Goal: Task Accomplishment & Management: Use online tool/utility

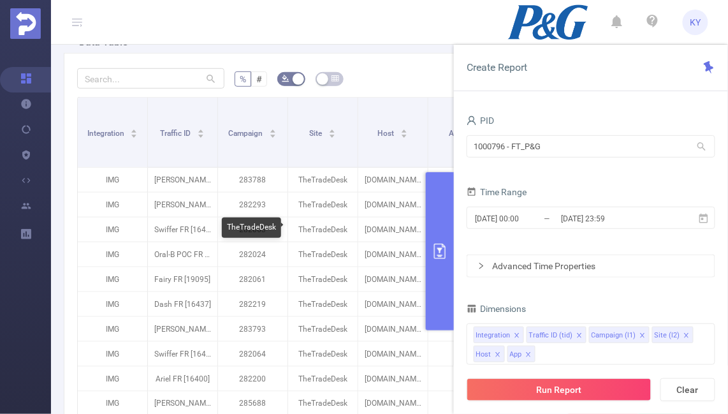
scroll to position [148, 0]
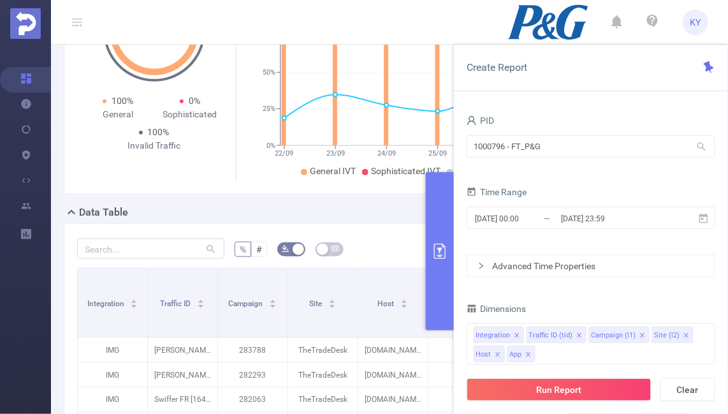
click at [444, 225] on button "primary" at bounding box center [440, 251] width 28 height 158
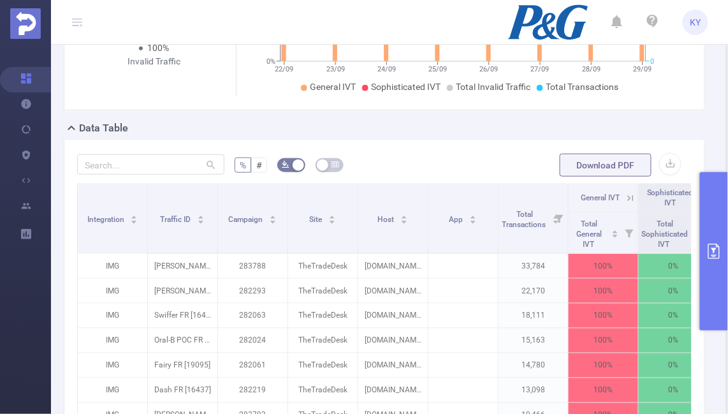
scroll to position [273, 0]
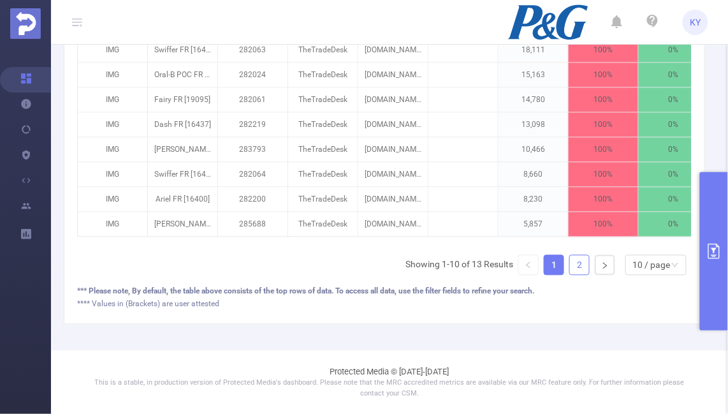
click at [584, 261] on link "2" at bounding box center [579, 265] width 19 height 19
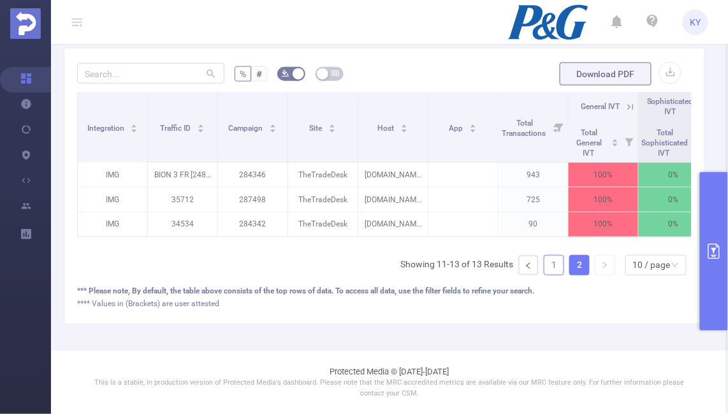
click at [556, 261] on link "1" at bounding box center [553, 265] width 19 height 19
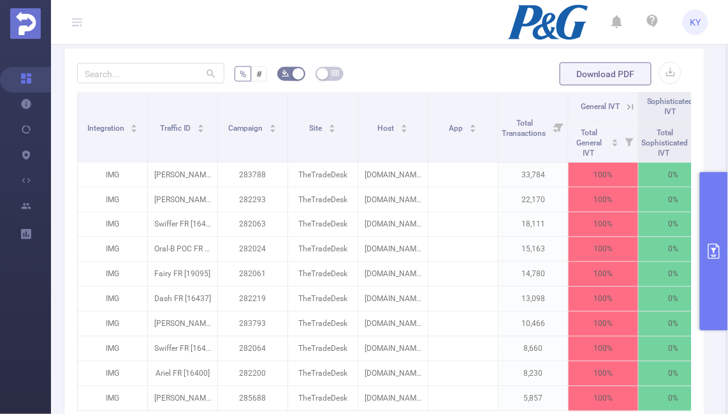
scroll to position [280, 0]
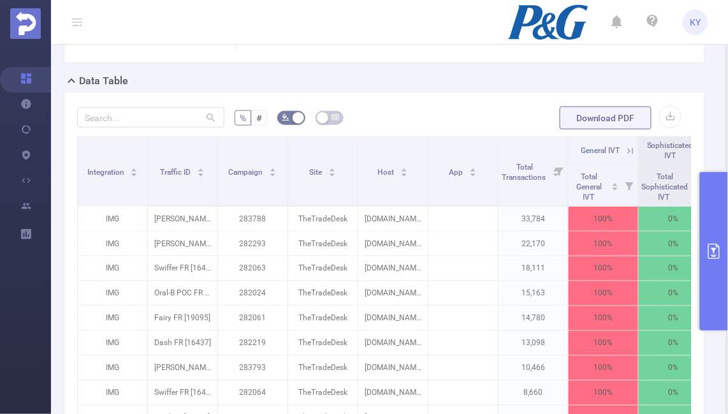
click at [719, 234] on button "primary" at bounding box center [714, 251] width 28 height 158
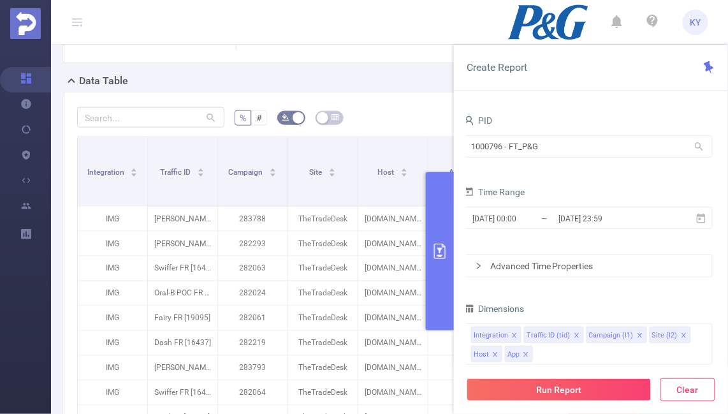
click at [687, 386] on button "Clear" at bounding box center [687, 389] width 55 height 23
type input "[DATE] 23:00"
type input "[DATE] 23:59"
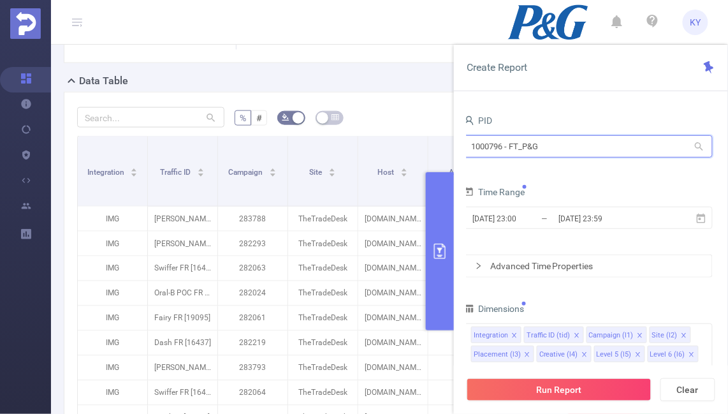
click at [570, 153] on input "1000796 - FT_P&G" at bounding box center [588, 146] width 249 height 22
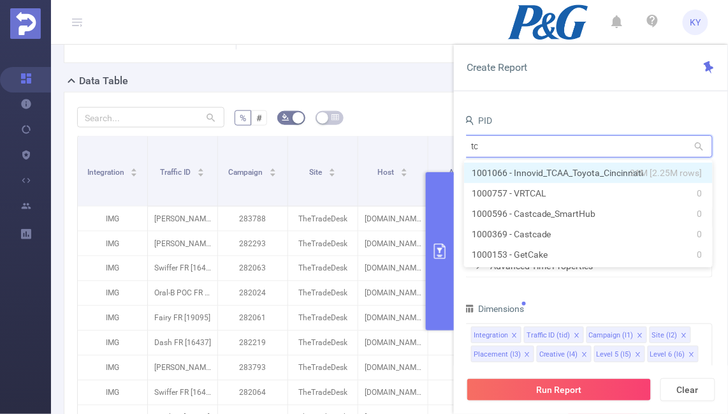
type input "tca"
click at [563, 177] on li "1001066 - Innovid_TCAA_Toyota_Cincinnati 21M [2.25M rows]" at bounding box center [588, 172] width 249 height 20
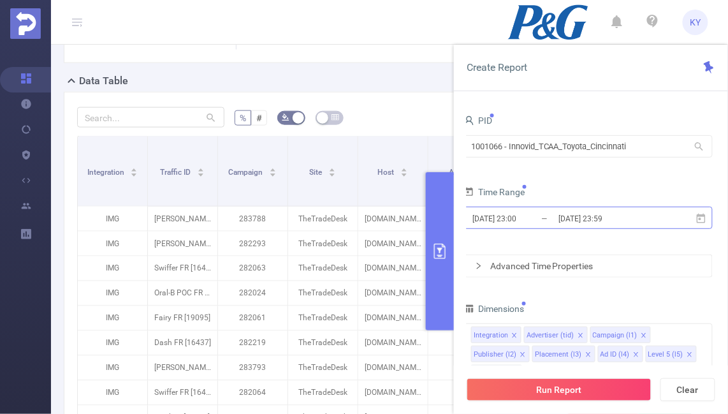
click at [585, 212] on input "[DATE] 23:59" at bounding box center [608, 218] width 103 height 17
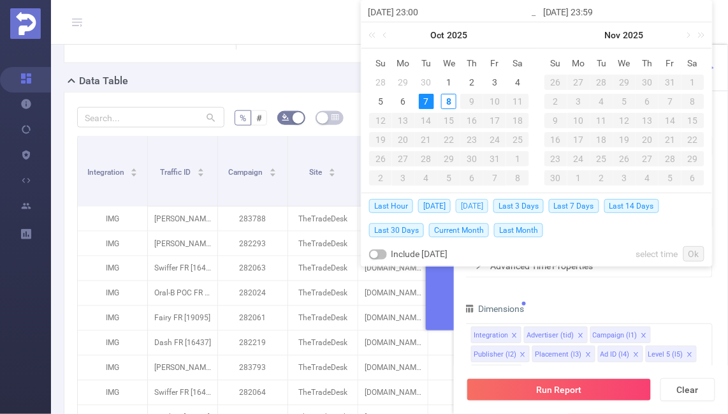
click at [466, 207] on span "[DATE]" at bounding box center [472, 206] width 32 height 14
type input "[DATE] 00:00"
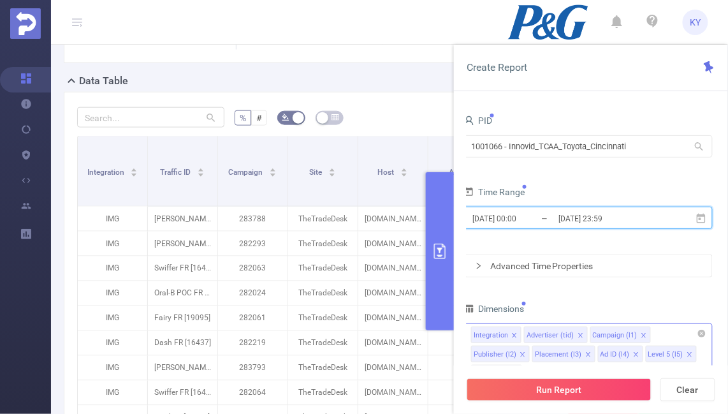
click at [687, 355] on icon "icon: close" at bounding box center [689, 354] width 6 height 6
click at [635, 357] on icon "icon: close" at bounding box center [636, 355] width 6 height 8
click at [638, 356] on icon "icon: close" at bounding box center [641, 354] width 6 height 6
click at [585, 357] on icon "icon: close" at bounding box center [588, 354] width 6 height 6
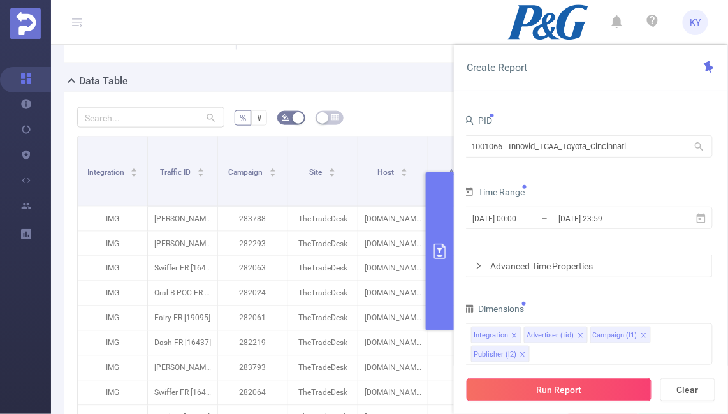
click at [591, 387] on button "Run Report" at bounding box center [558, 389] width 185 height 23
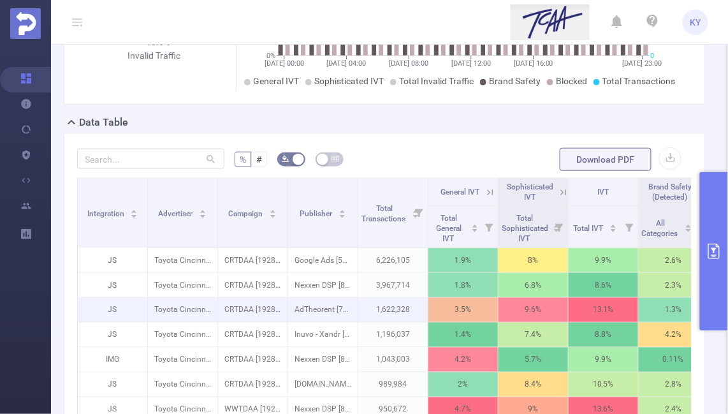
scroll to position [256, 0]
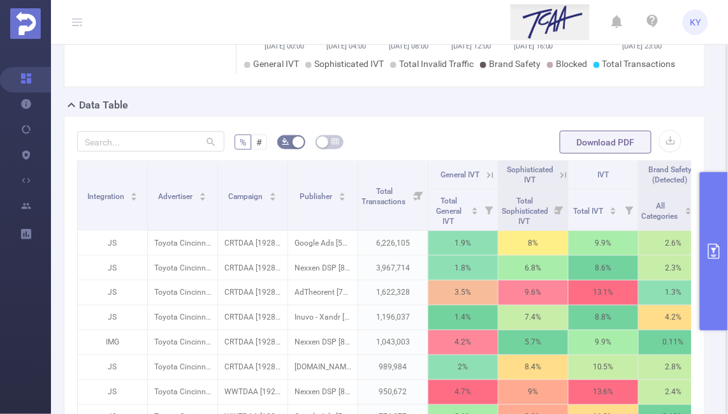
click at [717, 268] on button "primary" at bounding box center [714, 251] width 28 height 158
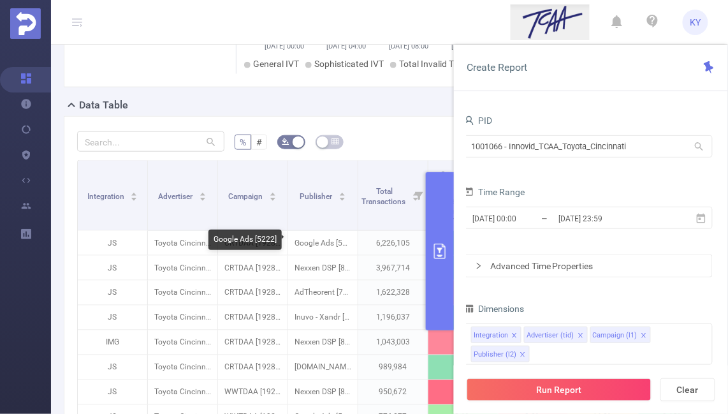
click at [268, 240] on div "Google Ads [5222]" at bounding box center [244, 239] width 73 height 20
copy div "5222"
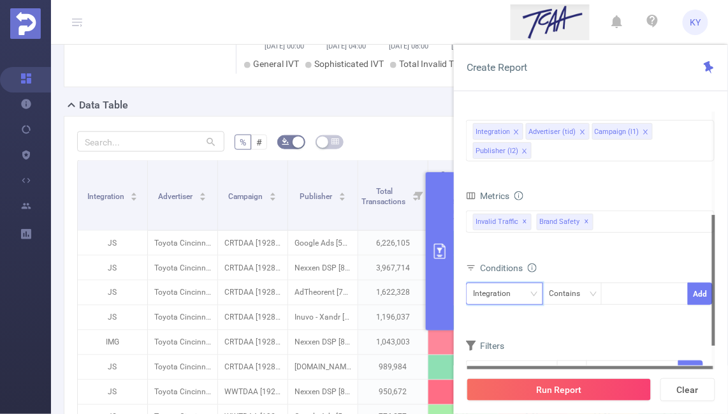
click at [502, 298] on div "Integration" at bounding box center [496, 293] width 47 height 21
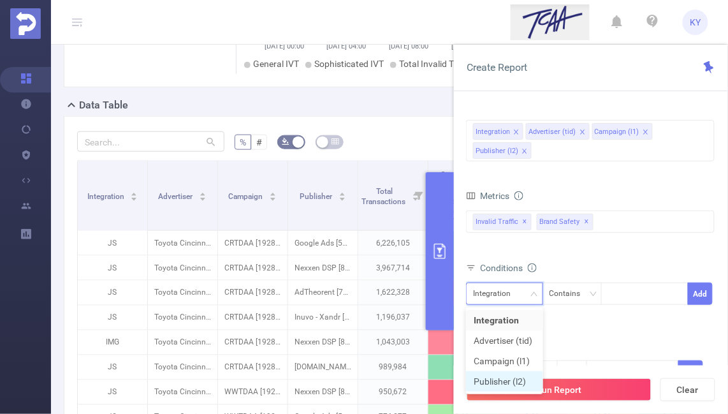
click at [508, 383] on li "Publisher (l2)" at bounding box center [504, 381] width 77 height 20
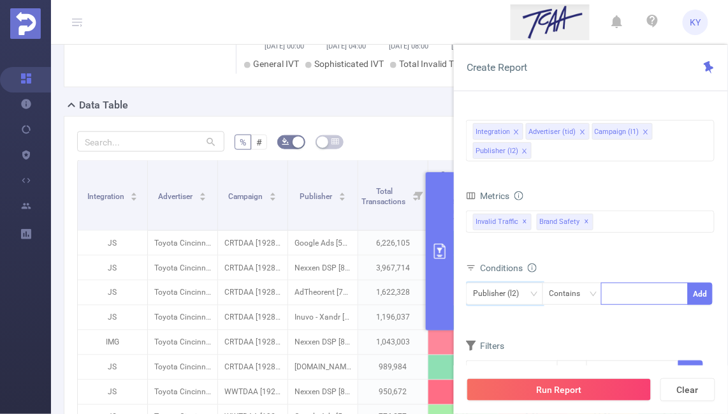
click at [628, 292] on div at bounding box center [644, 293] width 73 height 21
paste input "5222"
type input "5222"
click at [633, 310] on li "5222" at bounding box center [645, 320] width 87 height 20
click at [701, 292] on button "Add" at bounding box center [700, 293] width 25 height 22
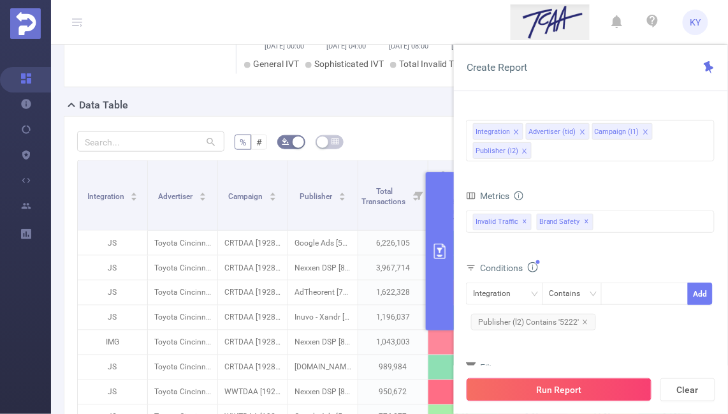
click at [629, 386] on button "Run Report" at bounding box center [558, 389] width 185 height 23
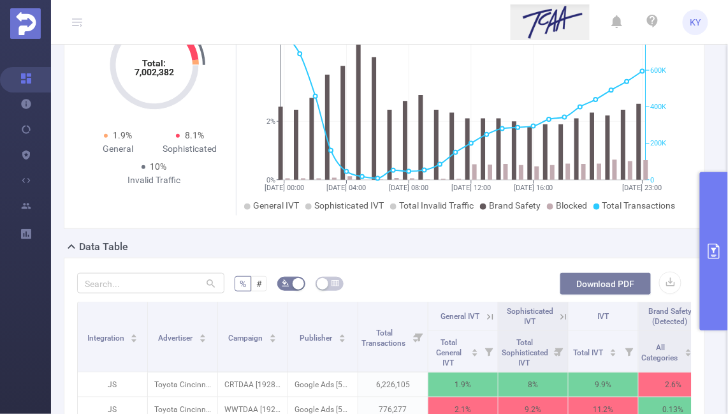
scroll to position [82, 0]
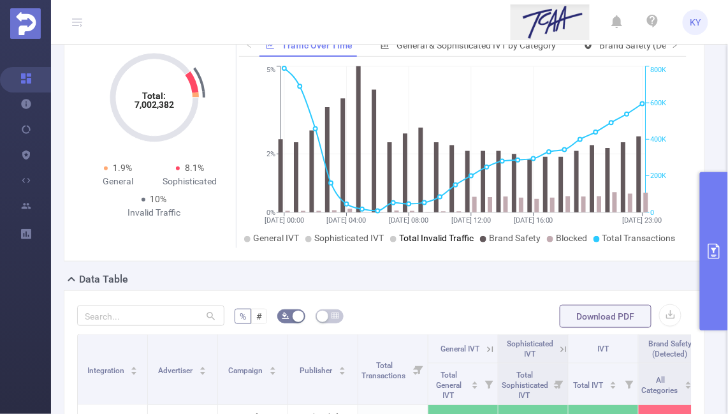
click at [456, 242] on span "Total Invalid Traffic" at bounding box center [436, 238] width 75 height 10
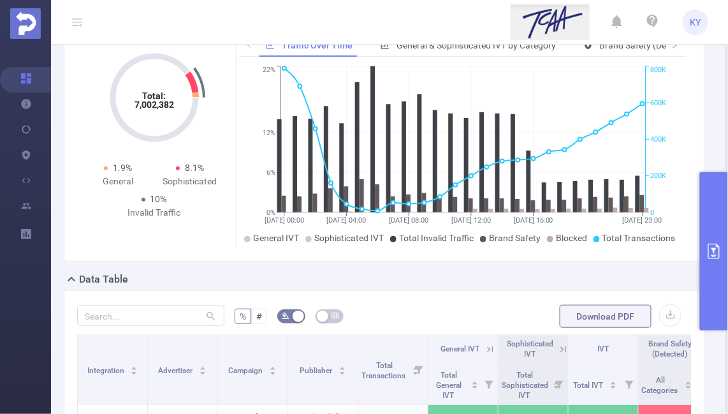
click at [526, 229] on icon "[DATE] 00:00 [DATE] 04:00 [DATE] 08:00 [DATE] 12:00 [DATE] 16:00 [DATE] 23:00 0…" at bounding box center [463, 155] width 448 height 185
click at [546, 230] on icon "[DATE] 00:00 [DATE] 04:00 [DATE] 08:00 [DATE] 12:00 [DATE] 16:00 [DATE] 23:00 0…" at bounding box center [463, 155] width 448 height 185
click at [549, 233] on li "Blocked" at bounding box center [567, 237] width 40 height 13
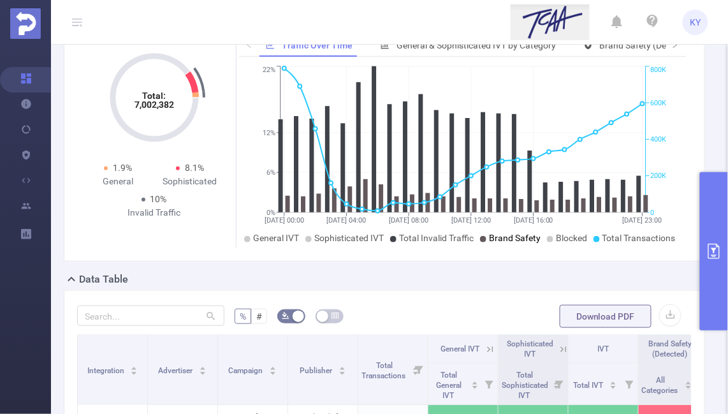
click at [523, 233] on span "Brand Safety" at bounding box center [515, 238] width 52 height 10
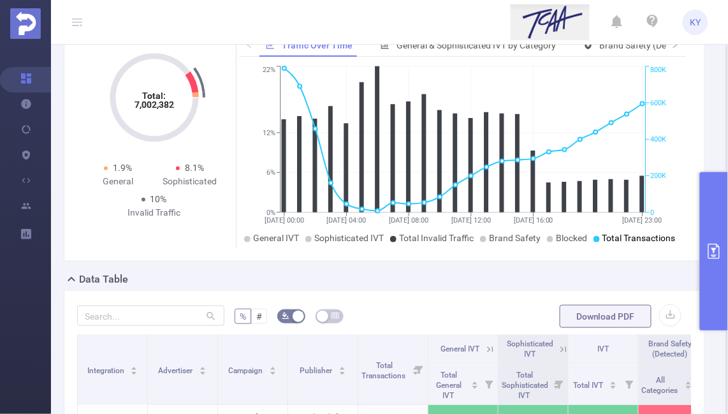
click at [635, 236] on span "Total Transactions" at bounding box center [638, 238] width 73 height 10
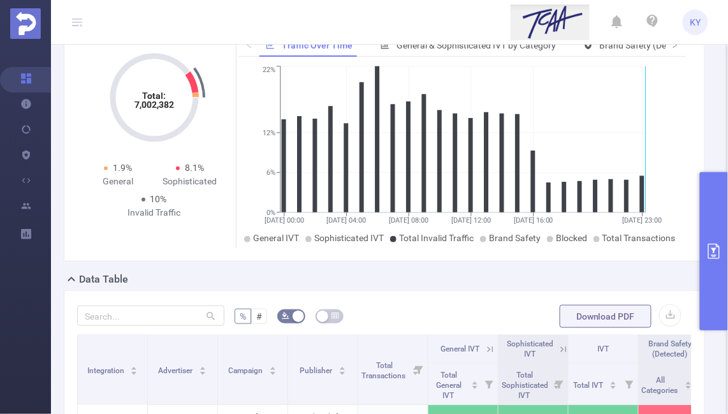
click at [658, 227] on icon "[DATE] 00:00 [DATE] 04:00 [DATE] 08:00 [DATE] 12:00 [DATE] 16:00 [DATE] 23:00 0…" at bounding box center [463, 155] width 448 height 185
click at [656, 234] on span "Total Transactions" at bounding box center [638, 238] width 73 height 10
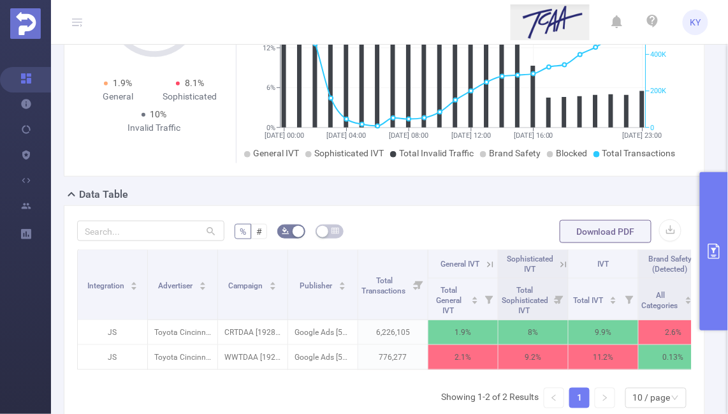
scroll to position [305, 0]
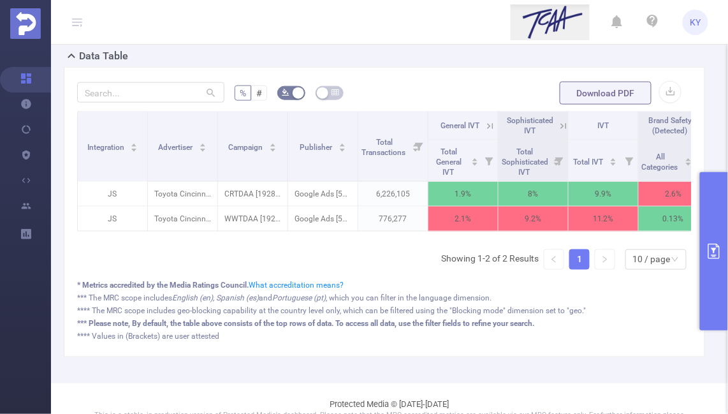
click at [558, 122] on icon at bounding box center [563, 125] width 11 height 11
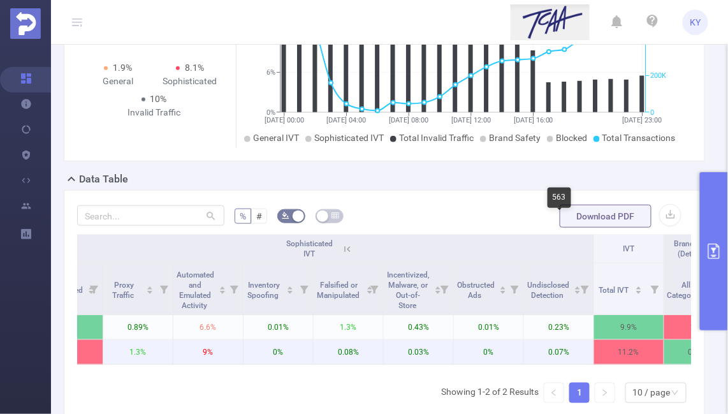
scroll to position [0, 0]
